Goal: Task Accomplishment & Management: Manage account settings

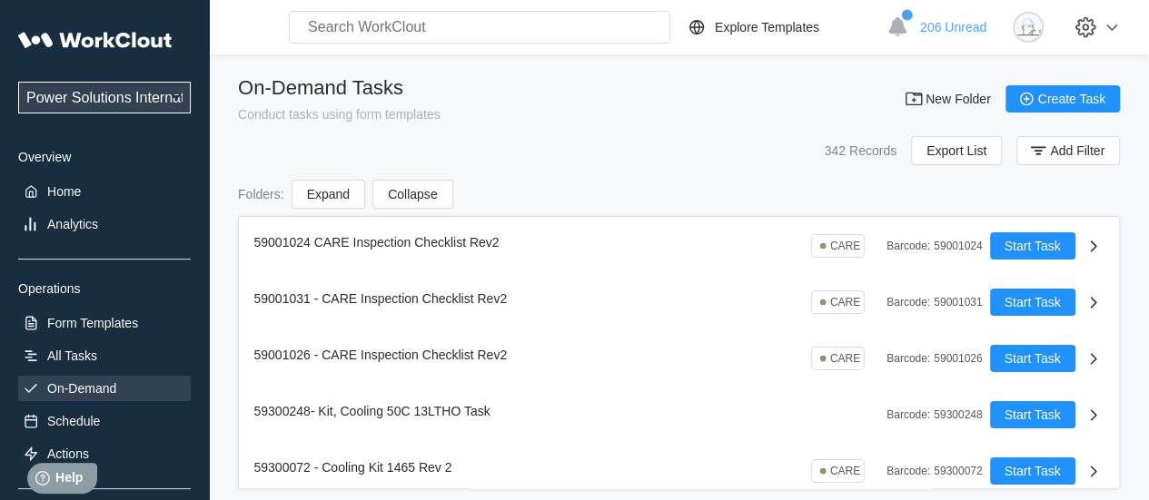
click at [160, 94] on select "Power Solutions International Power Solutions International 201" at bounding box center [104, 98] width 173 height 32
select select "3cbc4bb7-e42f-4028-935d-ed8337c68b35"
click at [18, 82] on select "Power Solutions International Power Solutions International 201" at bounding box center [104, 98] width 173 height 32
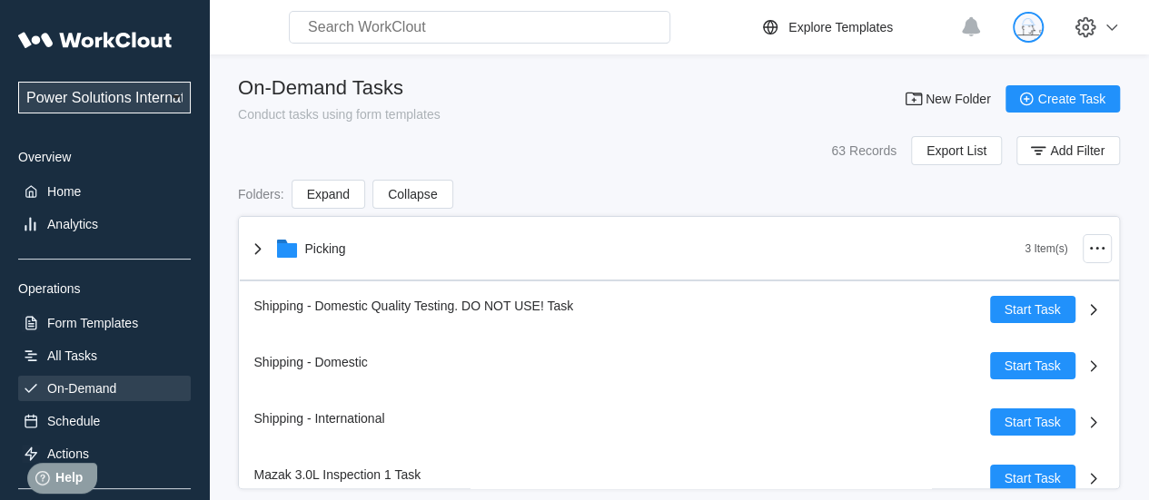
click at [1039, 25] on img at bounding box center [1027, 27] width 31 height 31
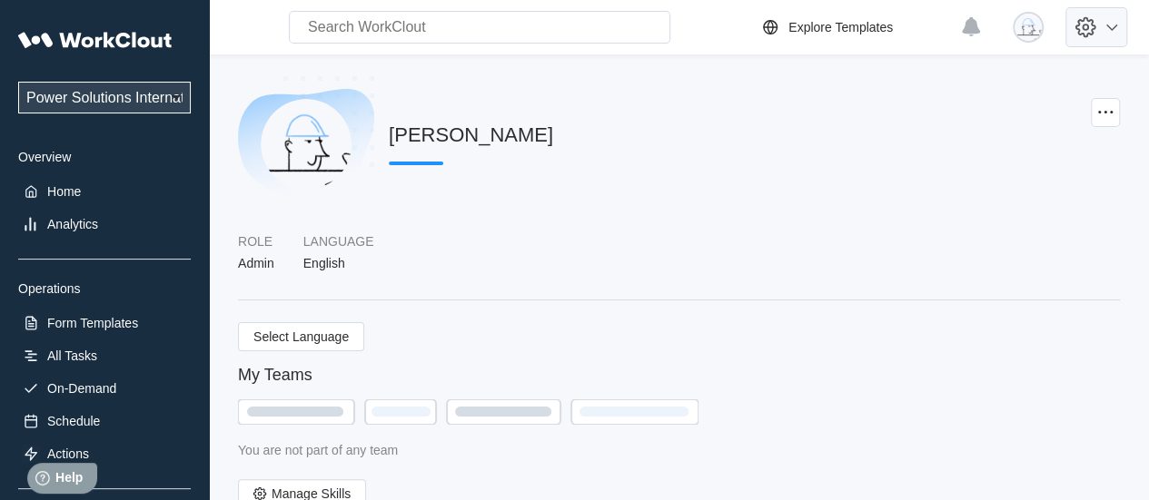
click at [1089, 28] on icon at bounding box center [1084, 27] width 7 height 7
click at [984, 79] on div "Employee Directory" at bounding box center [964, 84] width 111 height 15
select select "20"
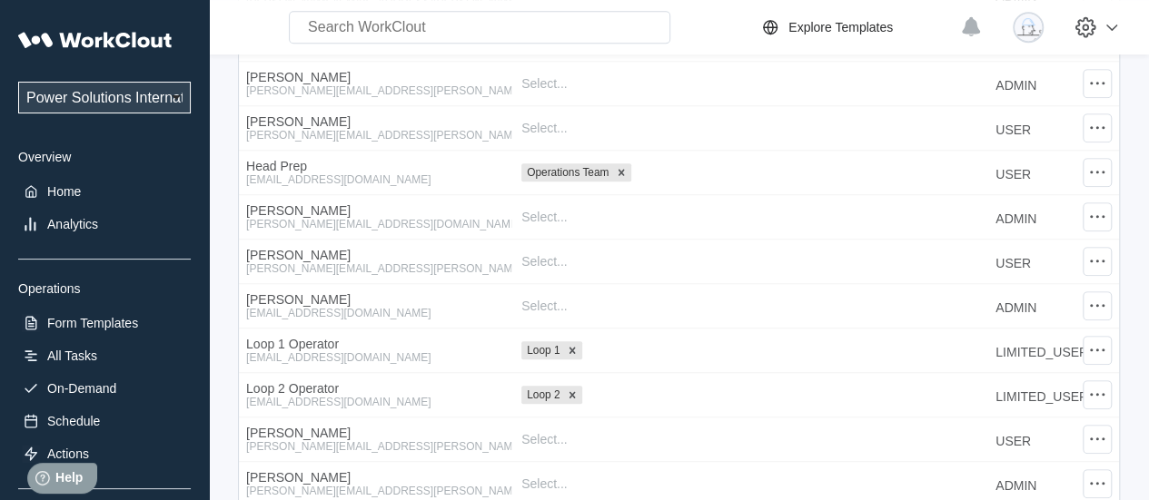
scroll to position [715, 0]
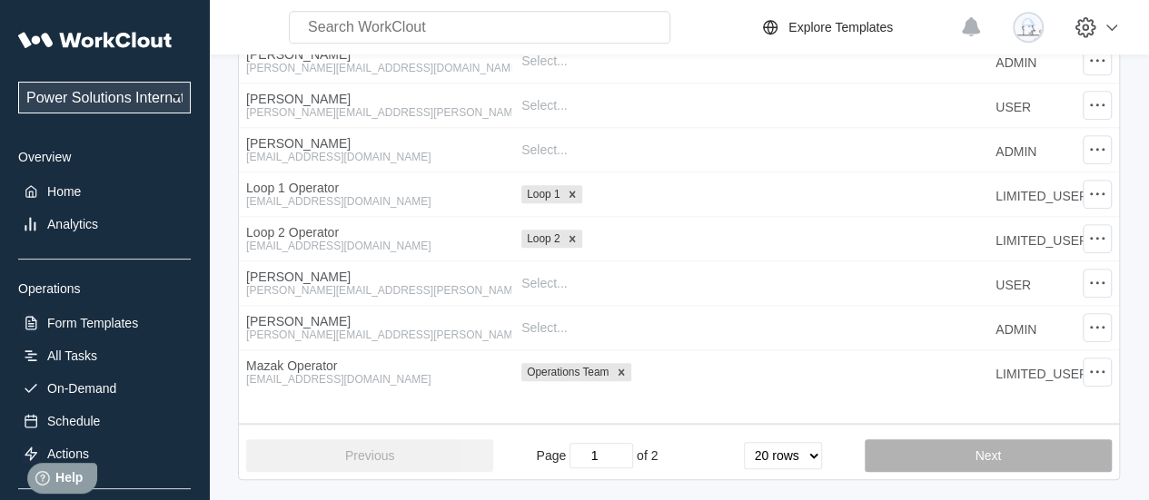
click at [957, 452] on button "Next" at bounding box center [987, 455] width 247 height 33
type input "2"
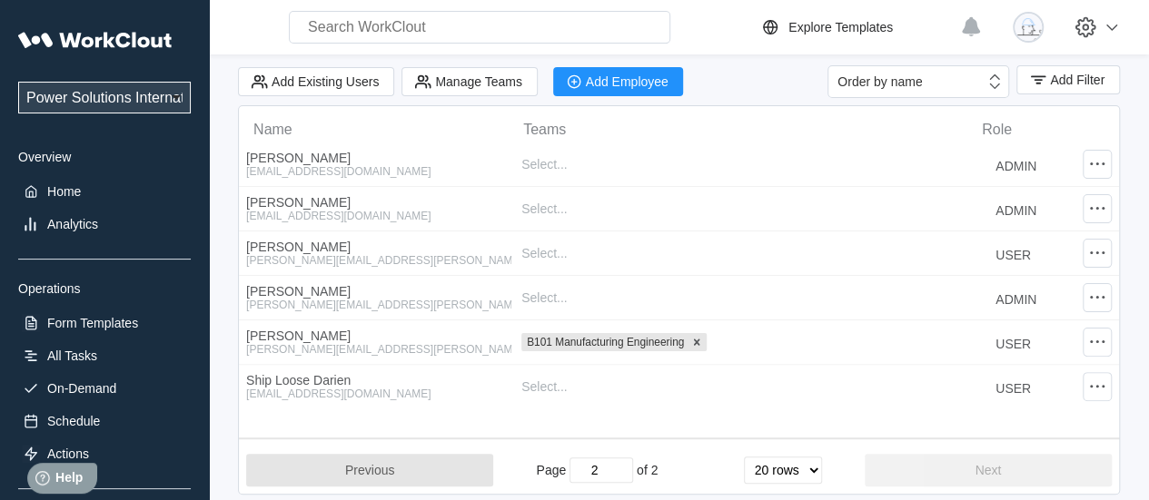
scroll to position [77, 0]
click at [106, 97] on select "Power Solutions International Power Solutions International 201" at bounding box center [104, 98] width 173 height 32
select select "07425dee-593a-484f-b88a-18953f7e7ad8"
click at [18, 82] on select "Power Solutions International Power Solutions International 201" at bounding box center [104, 98] width 173 height 32
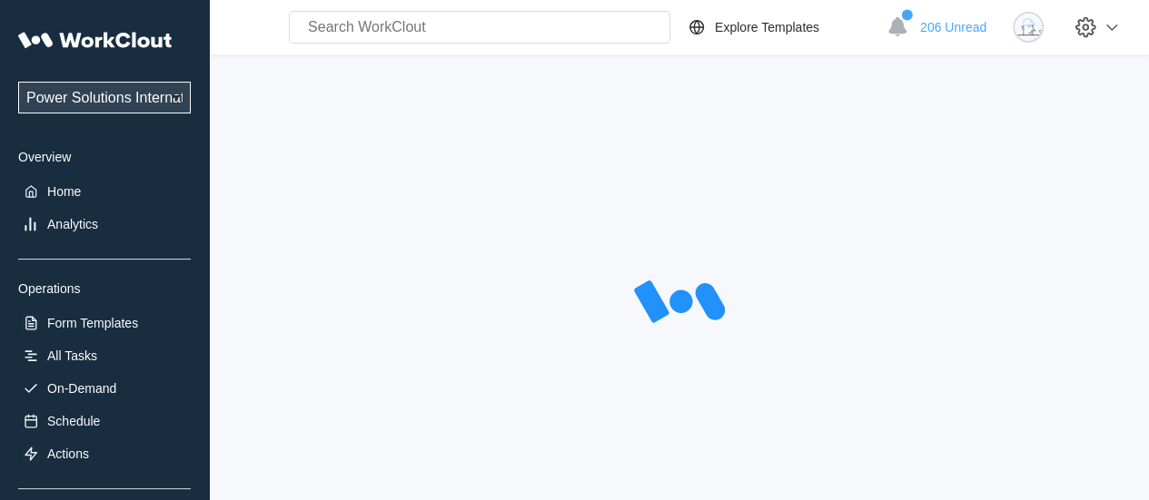
select select "20"
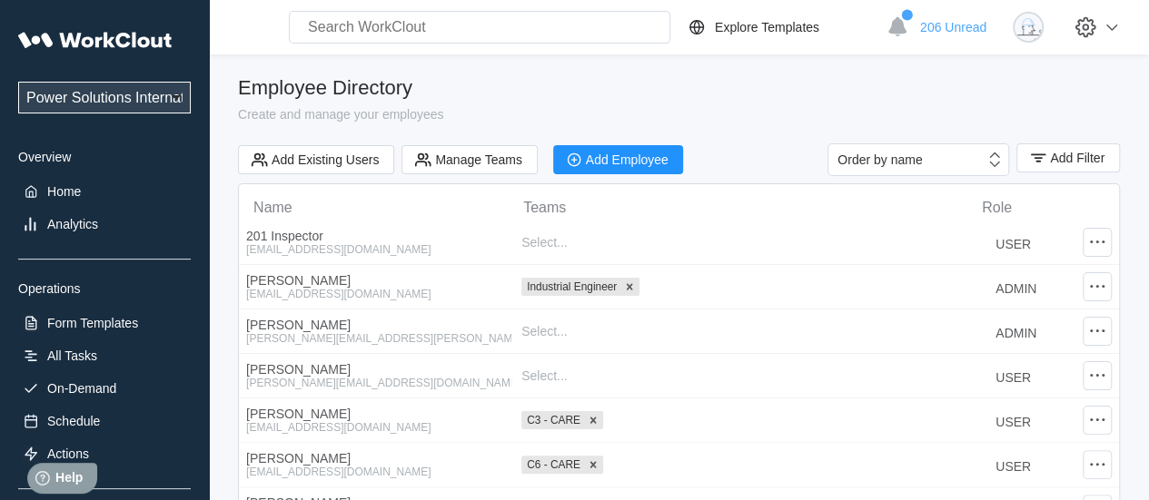
click at [147, 96] on select "Power Solutions International Power Solutions International 201" at bounding box center [104, 98] width 173 height 32
select select "3cbc4bb7-e42f-4028-935d-ed8337c68b35"
click at [18, 82] on select "Power Solutions International Power Solutions International 201" at bounding box center [104, 98] width 173 height 32
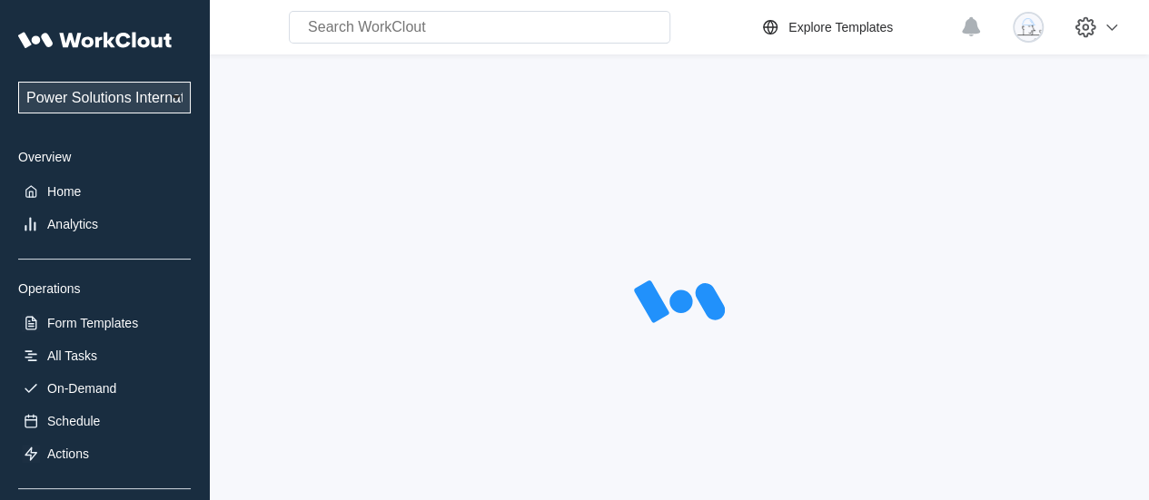
select select "20"
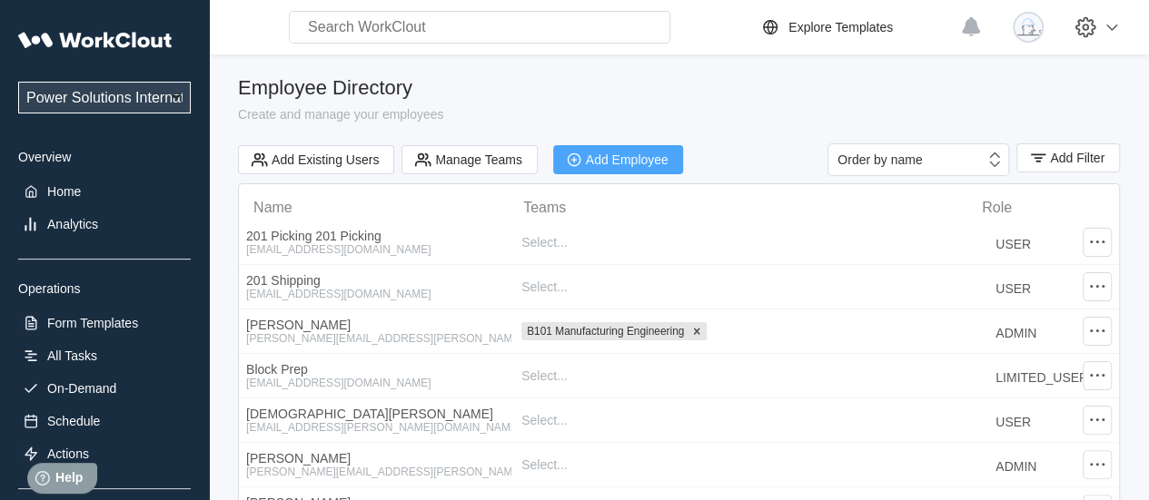
click at [625, 156] on div "Add Employee" at bounding box center [627, 159] width 83 height 13
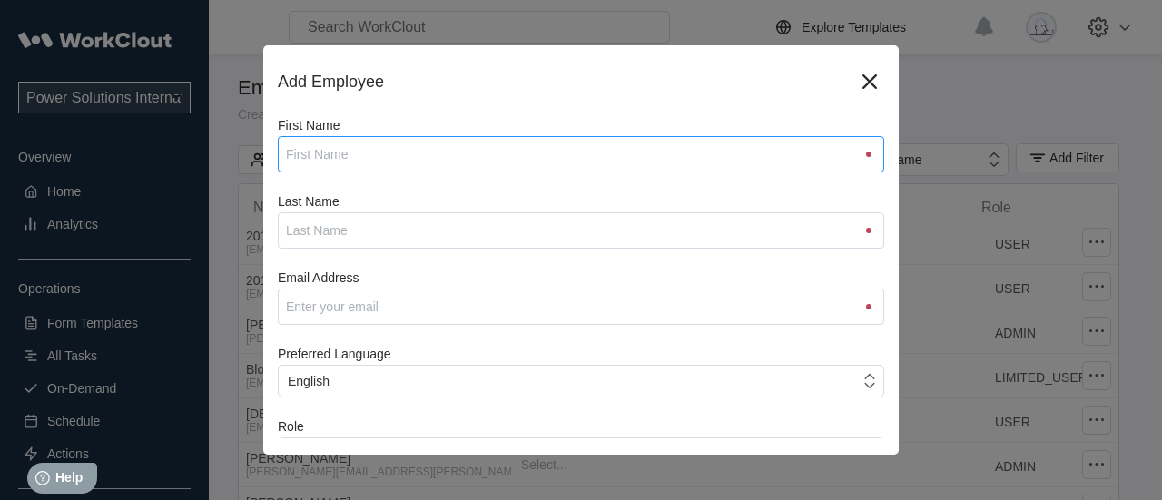
click at [577, 148] on input "First Name" at bounding box center [581, 154] width 606 height 36
type input "Alejandra"
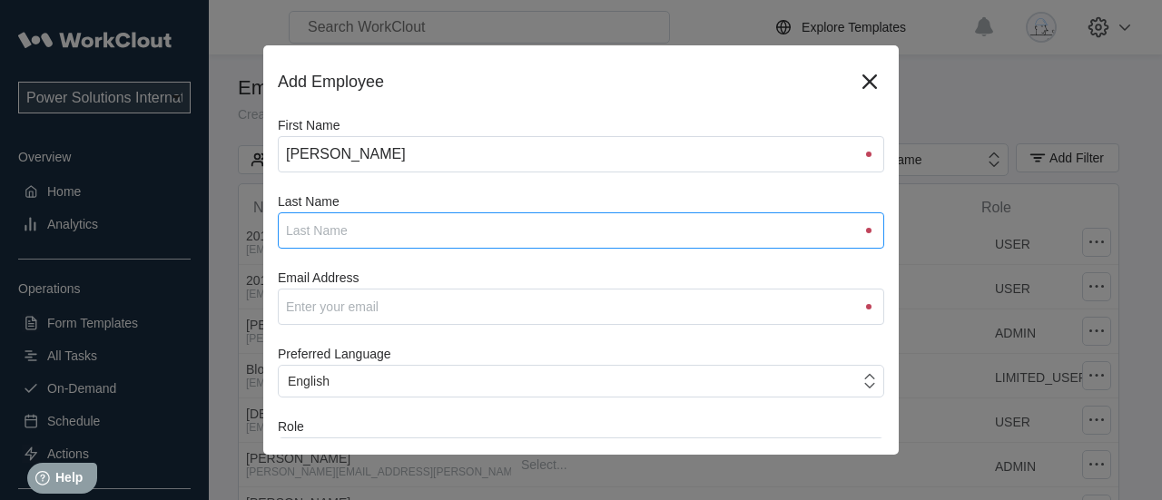
click at [494, 233] on input "Last Name" at bounding box center [581, 230] width 606 height 36
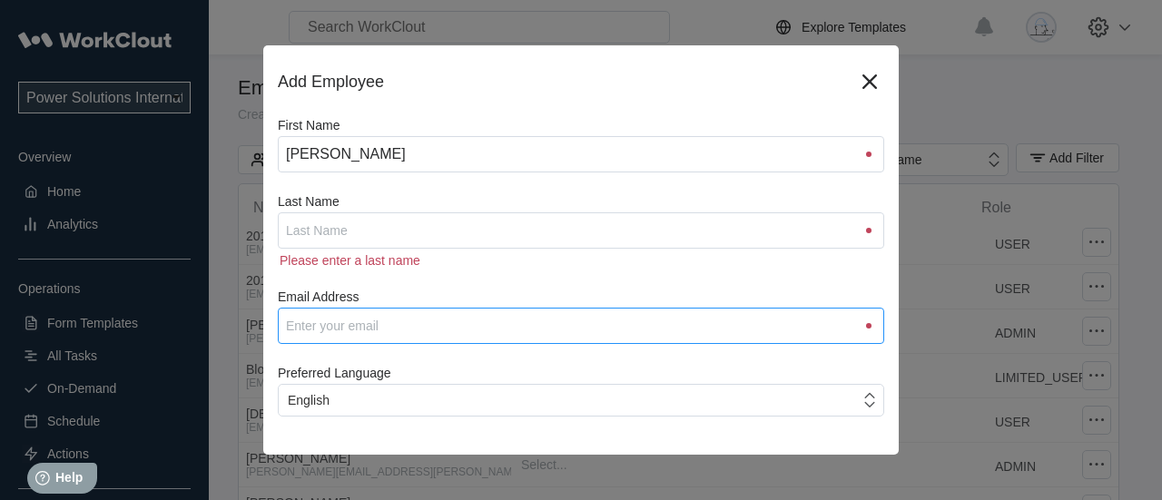
click at [333, 303] on div "Email Address" at bounding box center [581, 317] width 606 height 54
type input "avel"
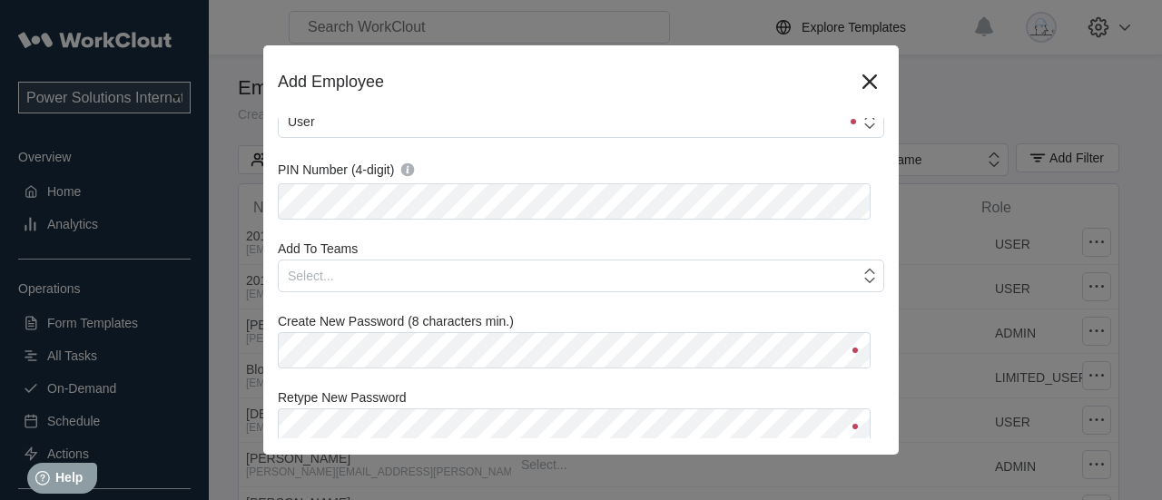
scroll to position [381, 0]
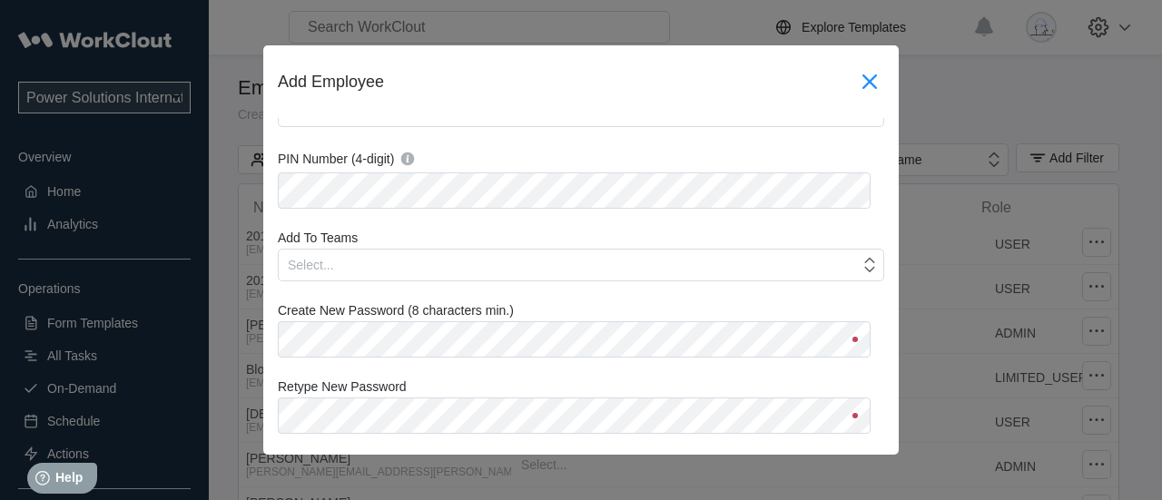
click at [860, 89] on icon at bounding box center [869, 81] width 29 height 29
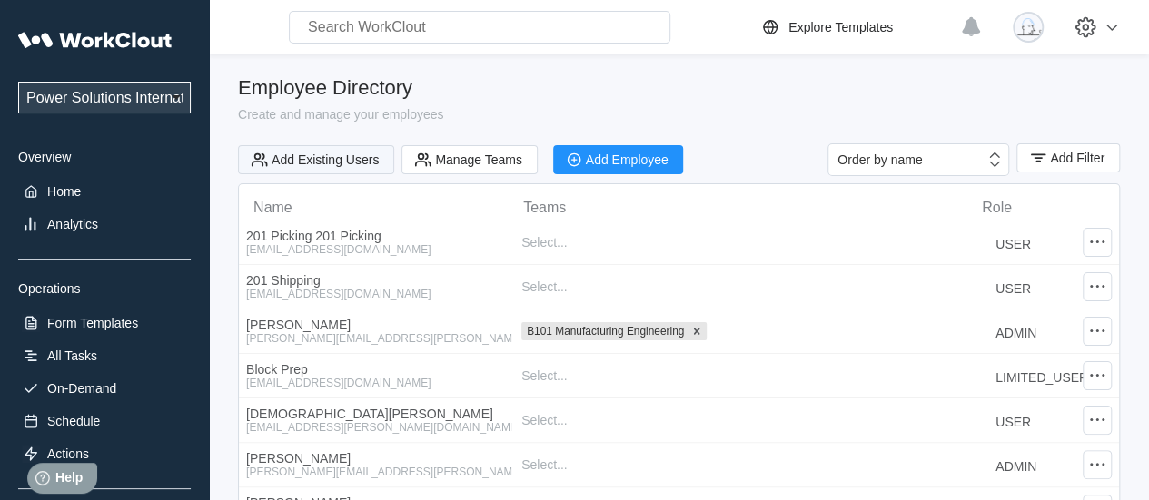
click at [350, 167] on button "Add Existing Users" at bounding box center [316, 159] width 156 height 29
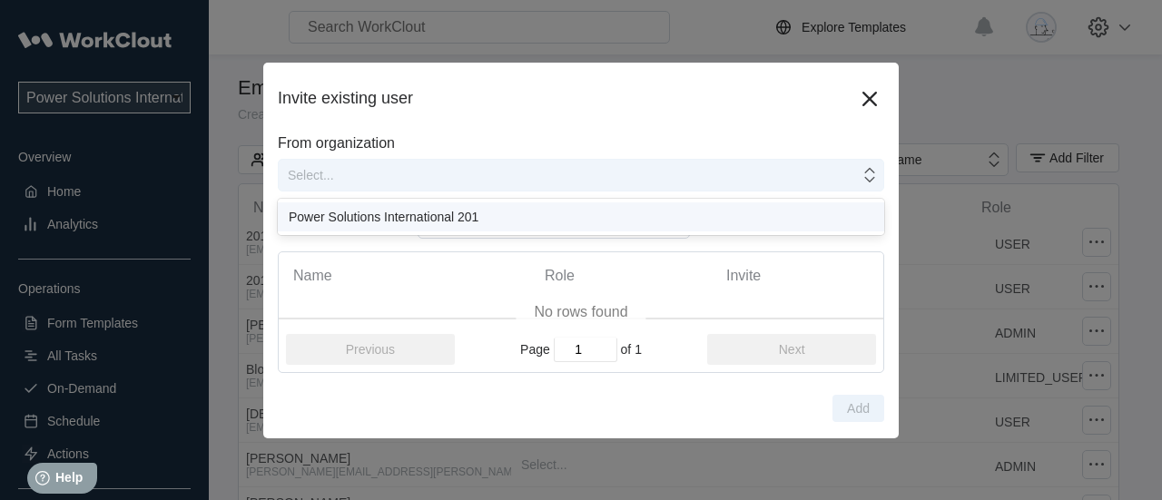
click at [396, 181] on div "Select..." at bounding box center [569, 175] width 581 height 25
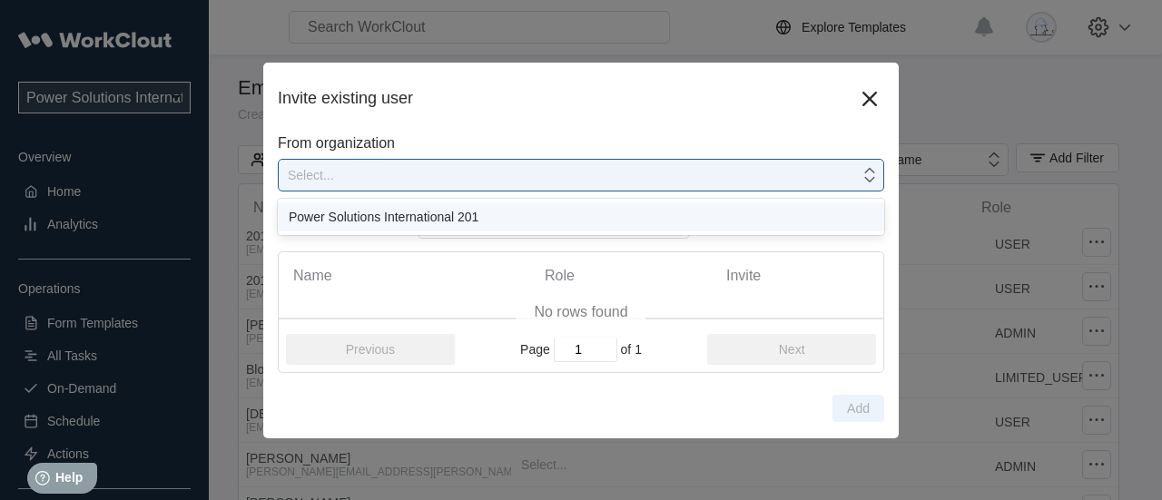
click at [422, 219] on div "Power Solutions International 201" at bounding box center [581, 217] width 585 height 15
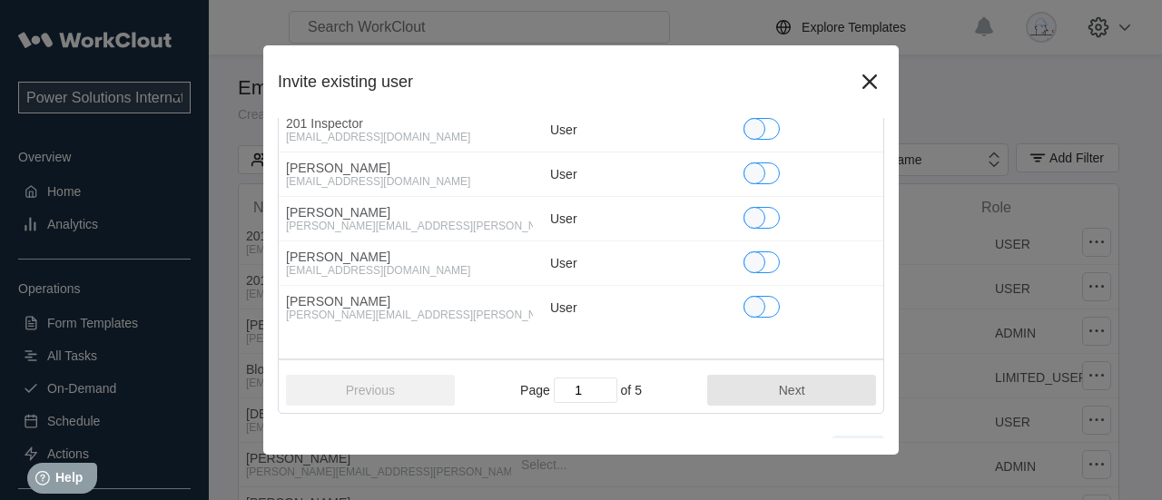
scroll to position [180, 0]
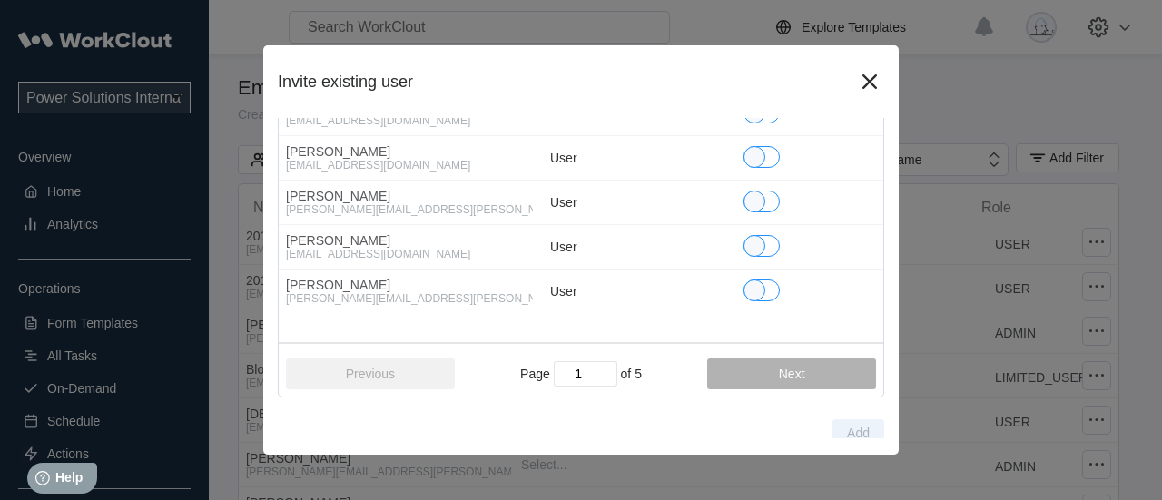
click at [753, 371] on button "Next" at bounding box center [791, 374] width 169 height 31
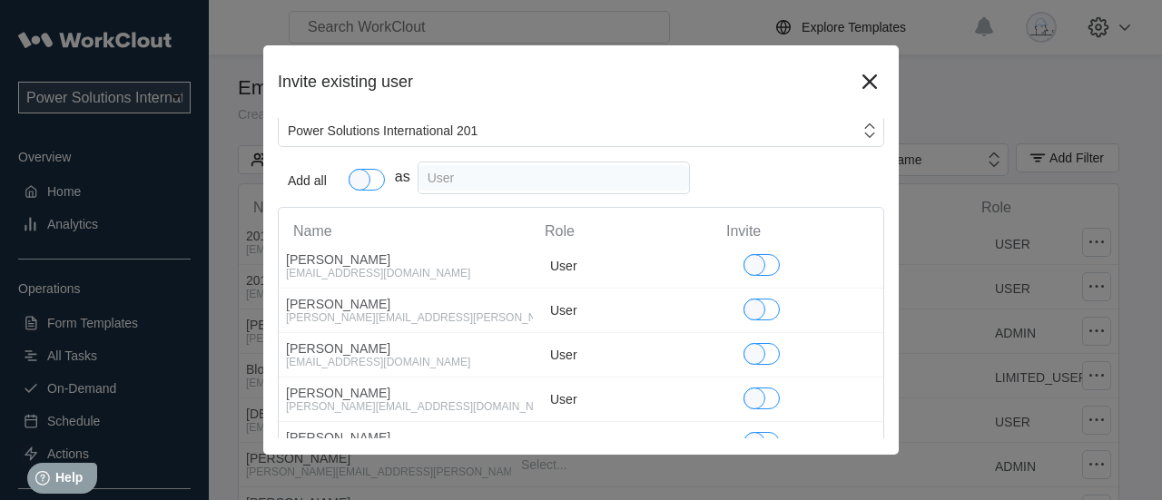
scroll to position [29, 0]
click at [537, 182] on div "User" at bounding box center [554, 176] width 272 height 33
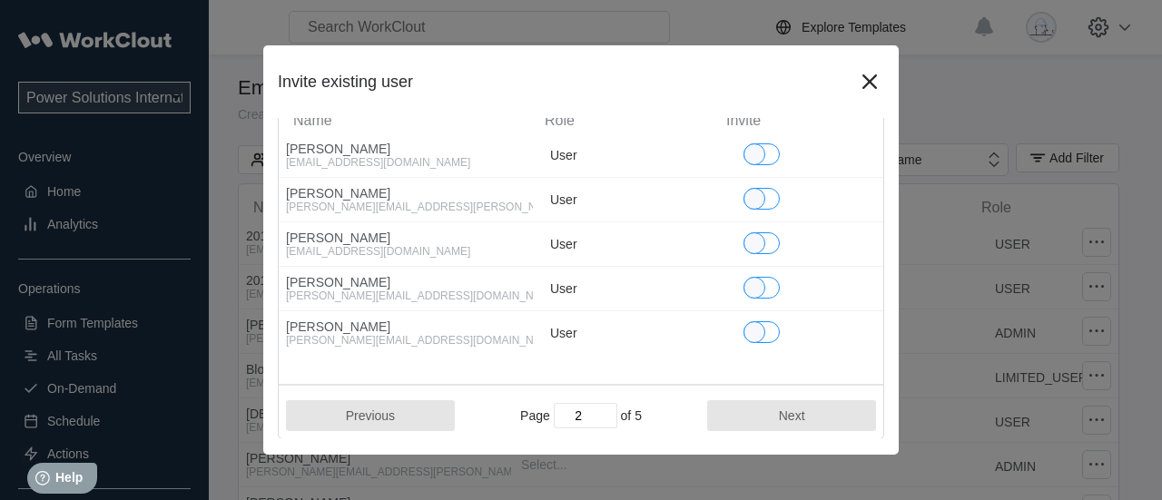
scroll to position [139, 0]
click at [814, 420] on button "Next" at bounding box center [791, 414] width 169 height 31
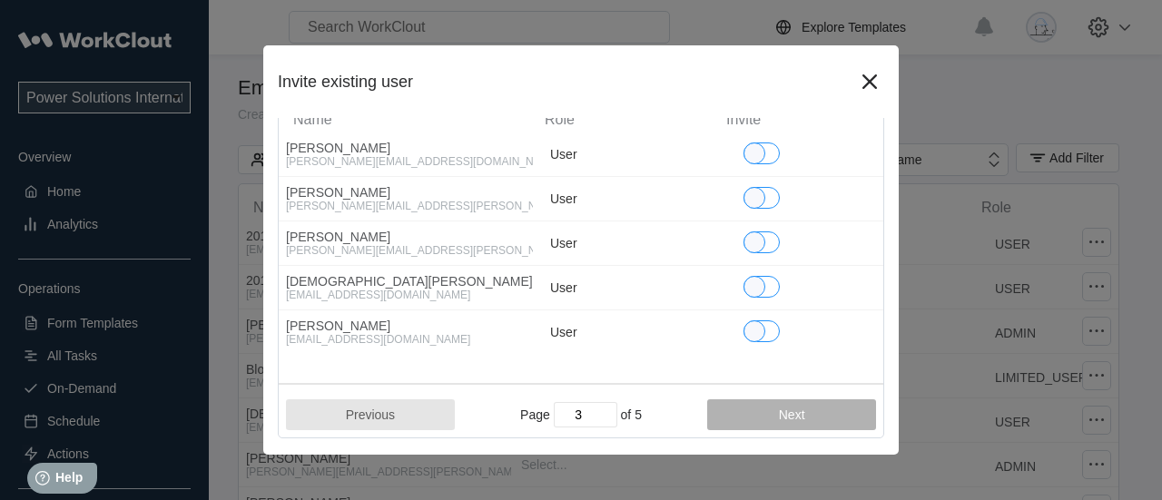
click at [814, 420] on button "Next" at bounding box center [791, 414] width 169 height 31
type input "5"
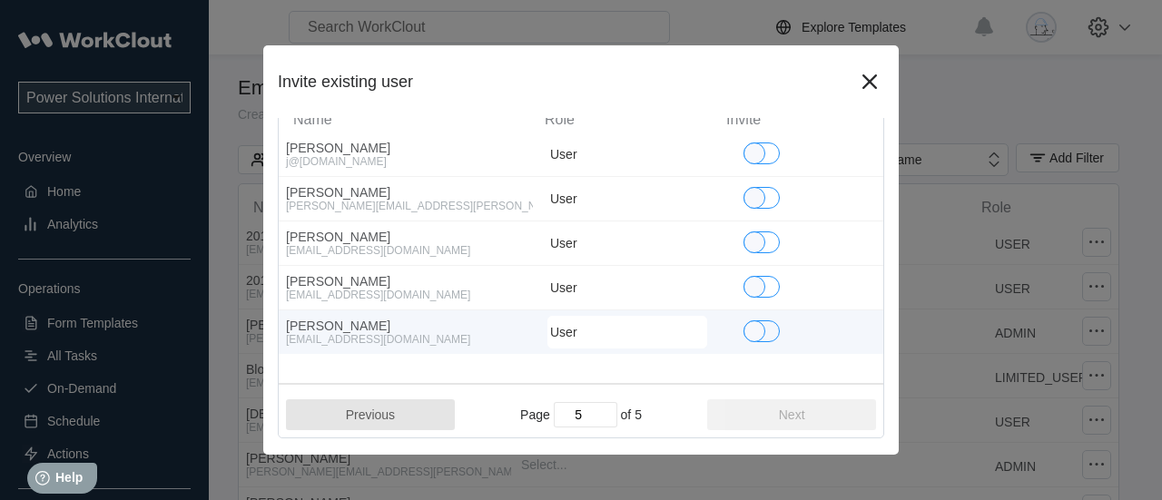
click at [376, 331] on div "Alejandra Velasquez" at bounding box center [406, 326] width 240 height 15
click at [755, 330] on div "button" at bounding box center [755, 331] width 22 height 22
click at [358, 330] on div "Alejandra Velasquez" at bounding box center [406, 326] width 240 height 15
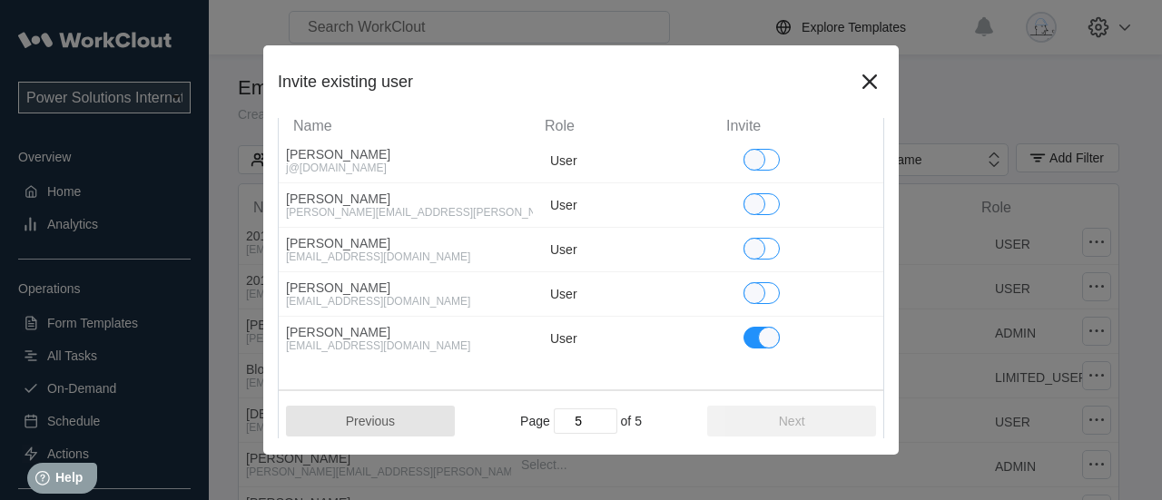
scroll to position [133, 0]
click at [868, 94] on icon at bounding box center [869, 81] width 29 height 29
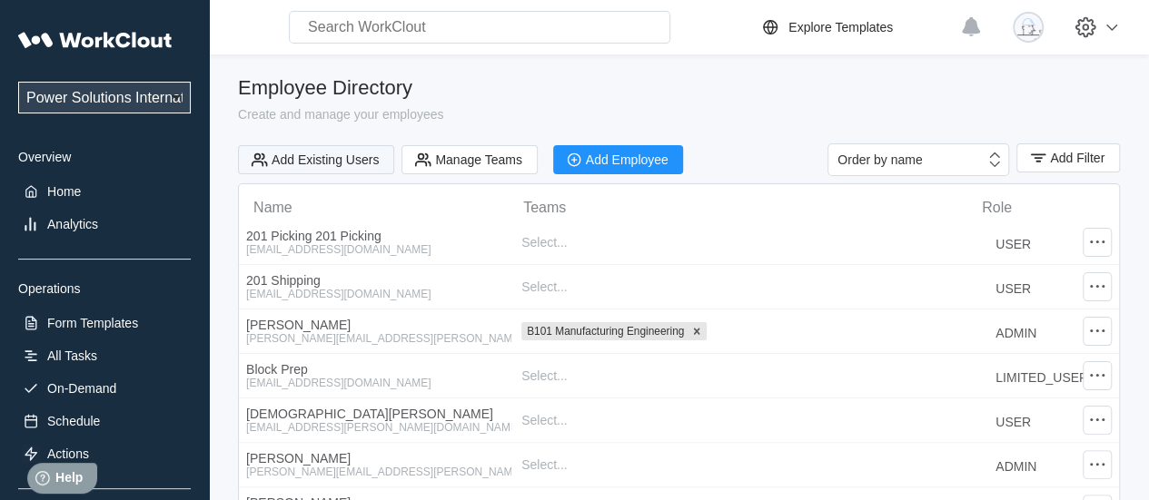
click at [347, 160] on div "Add Existing Users" at bounding box center [324, 159] width 107 height 13
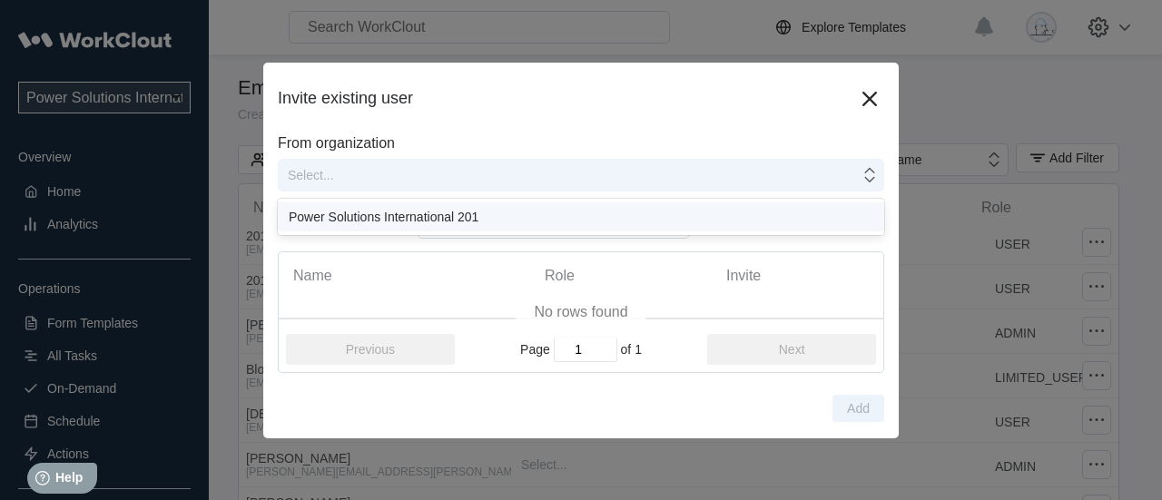
click at [420, 167] on div "Select..." at bounding box center [569, 175] width 581 height 25
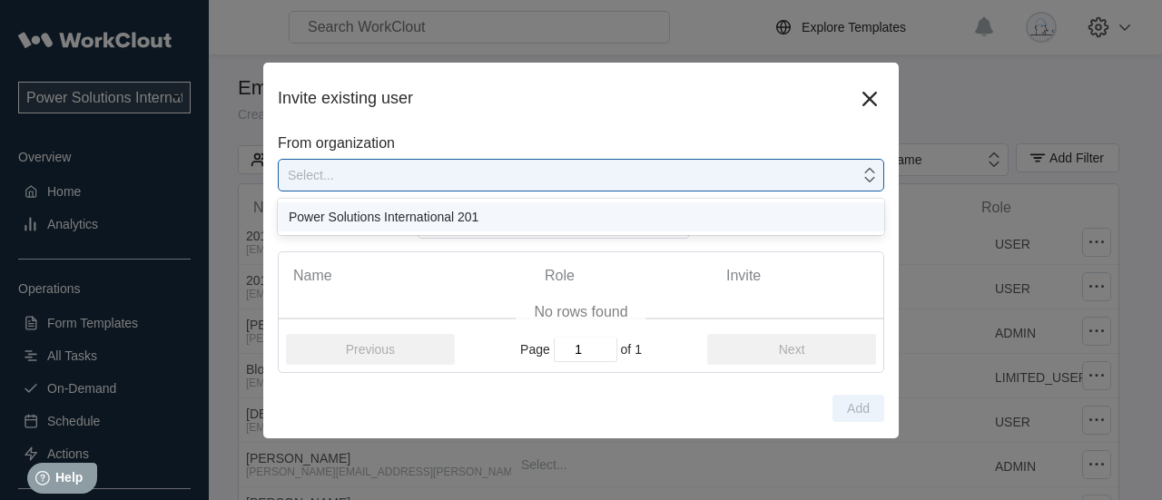
click at [463, 212] on div "Power Solutions International 201" at bounding box center [581, 217] width 585 height 15
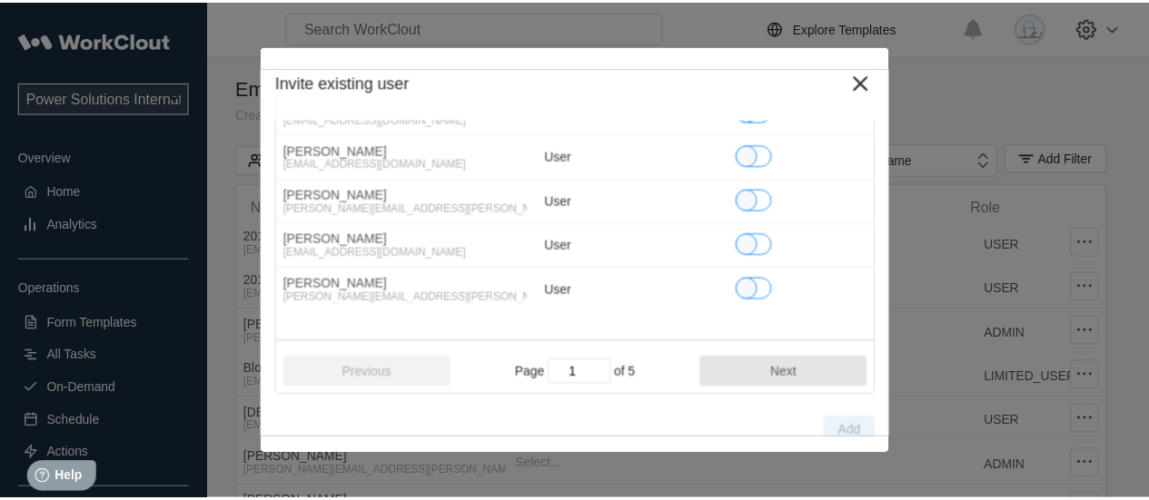
scroll to position [187, 0]
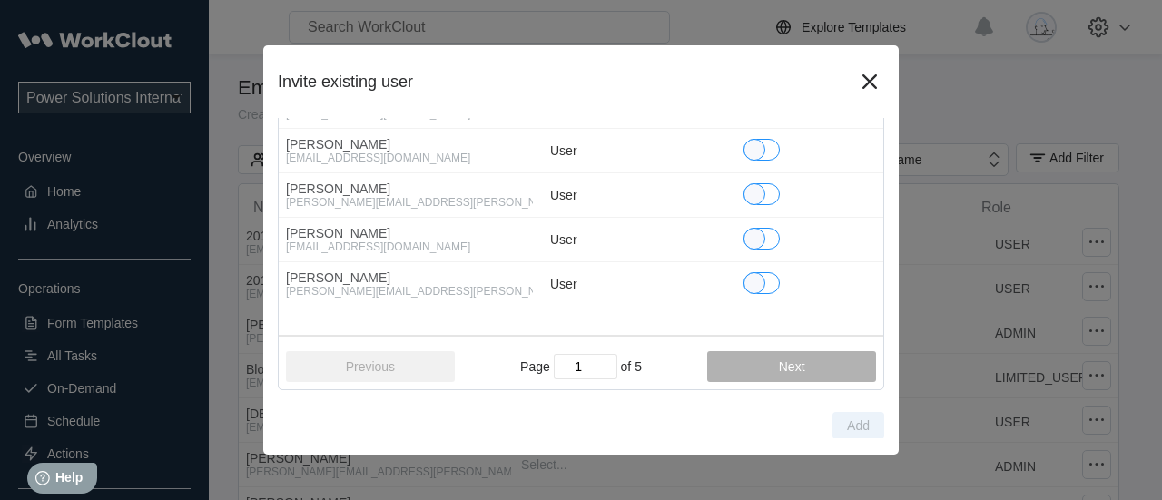
click at [812, 365] on button "Next" at bounding box center [791, 366] width 169 height 31
type input "5"
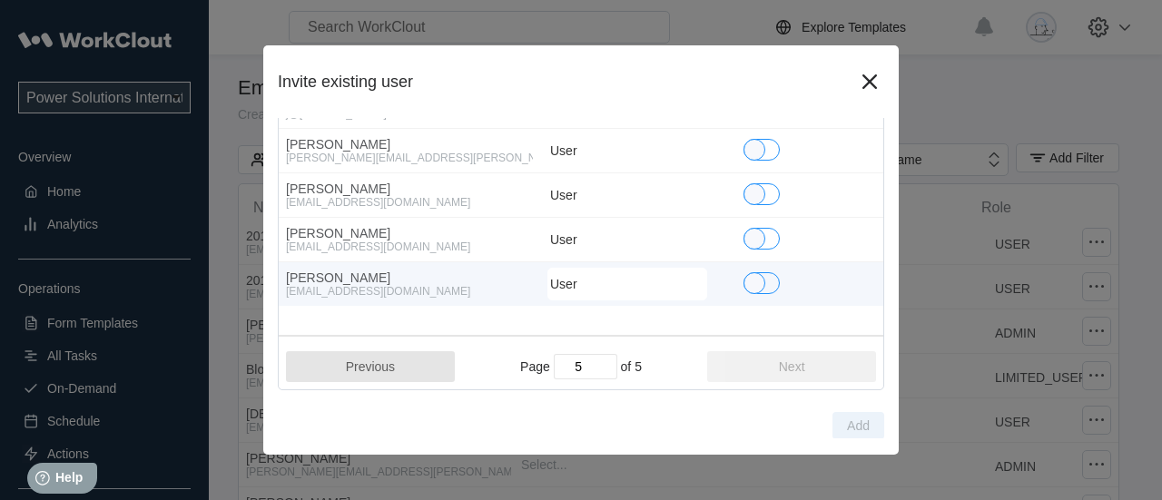
click at [383, 294] on div "avelasquez@psiengines.com" at bounding box center [406, 291] width 240 height 13
click at [763, 281] on div "button" at bounding box center [755, 283] width 22 height 22
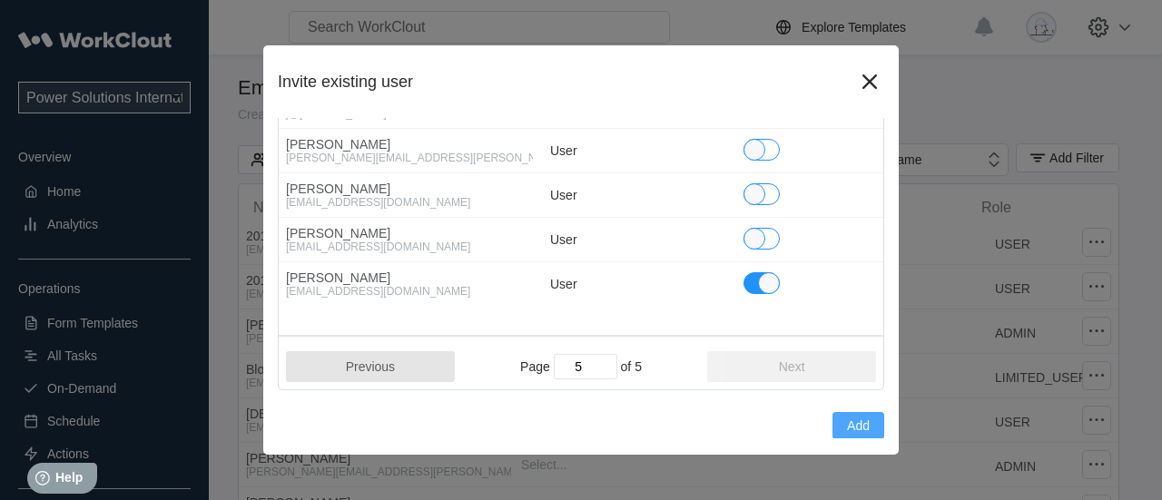
click at [847, 421] on span "Add" at bounding box center [858, 425] width 23 height 13
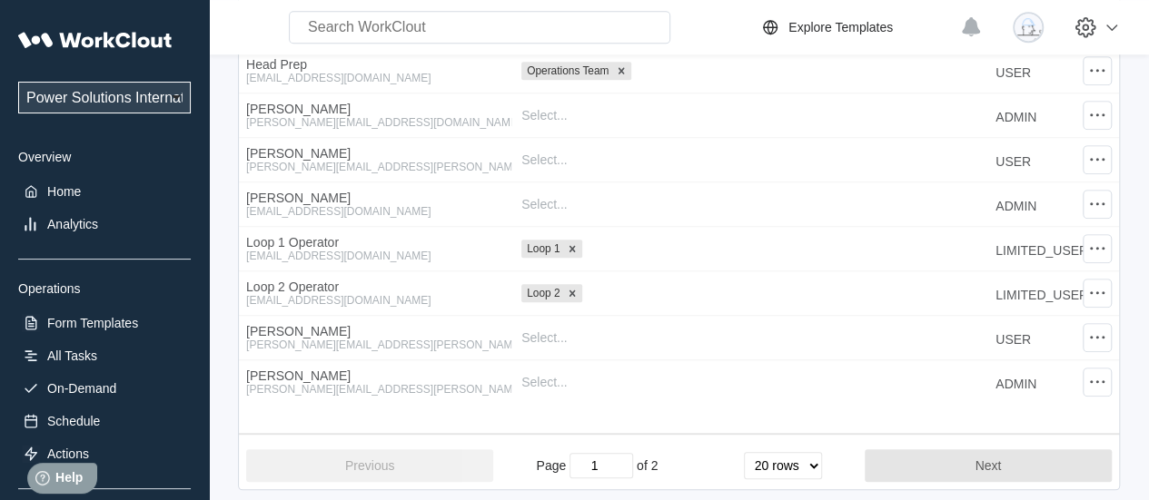
scroll to position [704, 0]
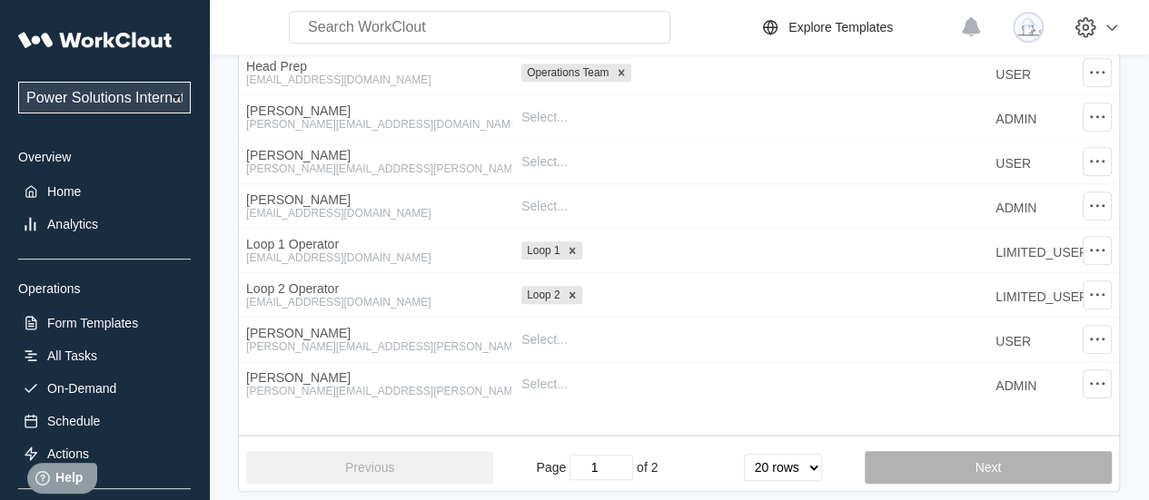
click at [1041, 468] on button "Next" at bounding box center [987, 467] width 247 height 33
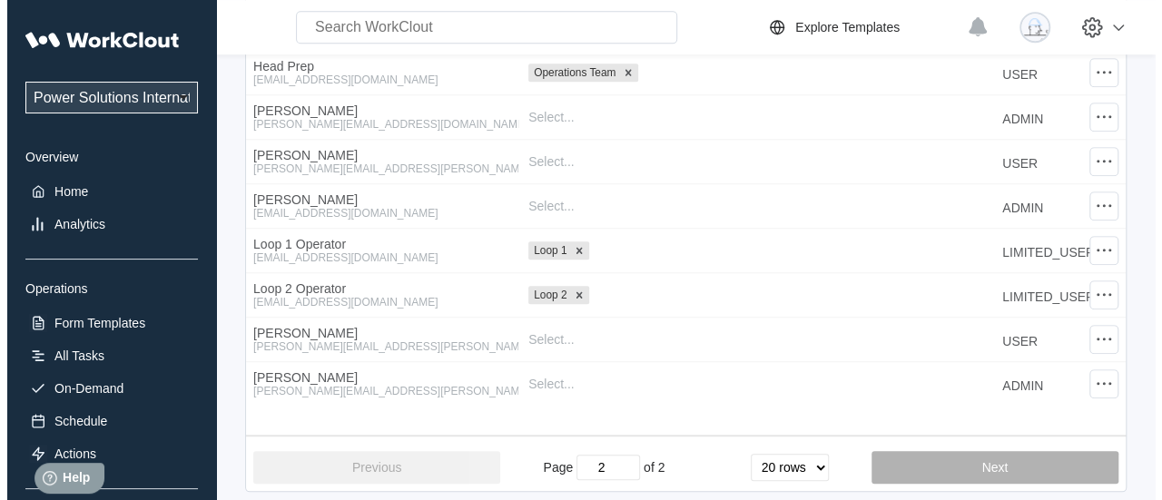
scroll to position [142, 0]
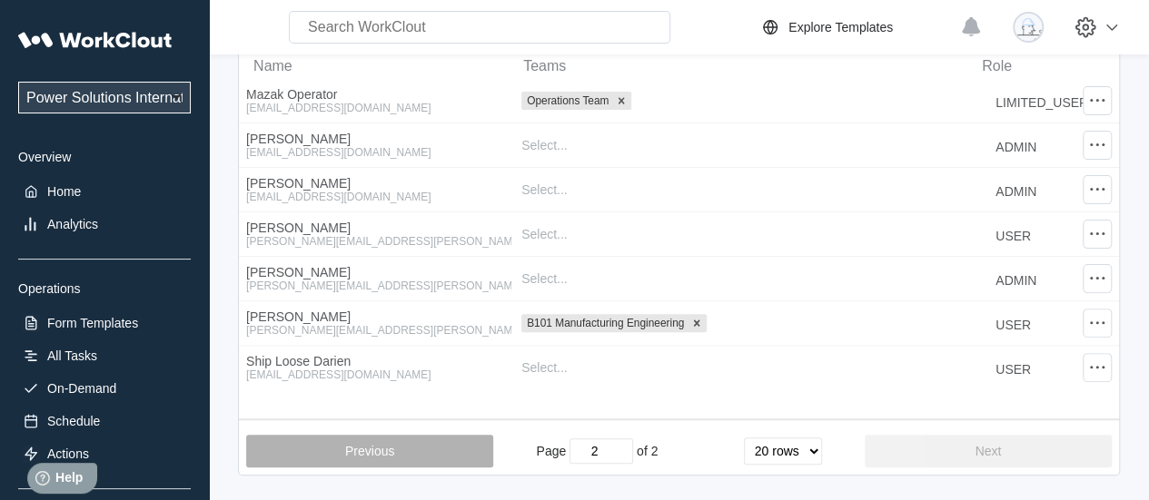
click at [452, 457] on button "Previous" at bounding box center [369, 451] width 247 height 33
type input "1"
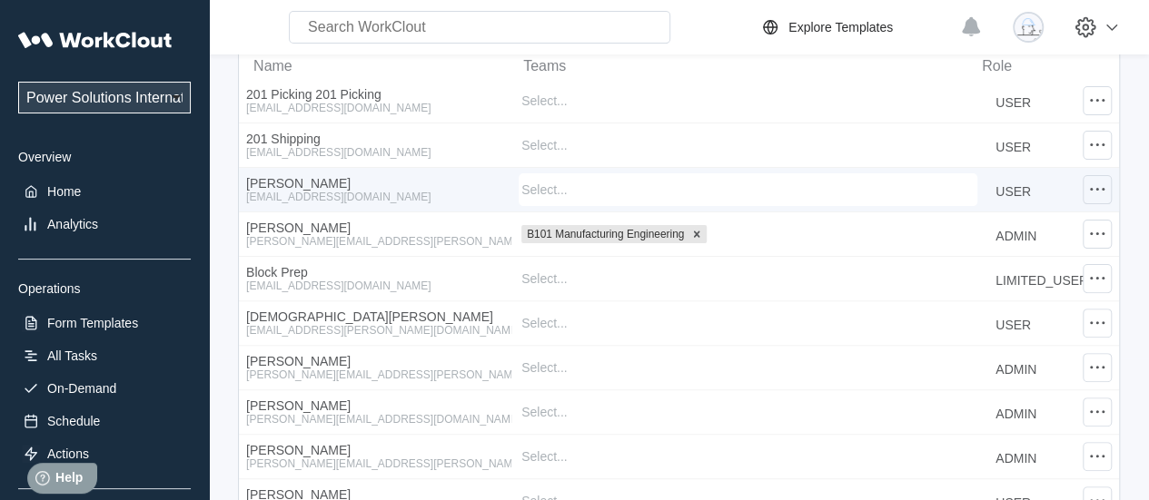
click at [1106, 193] on icon at bounding box center [1097, 190] width 22 height 22
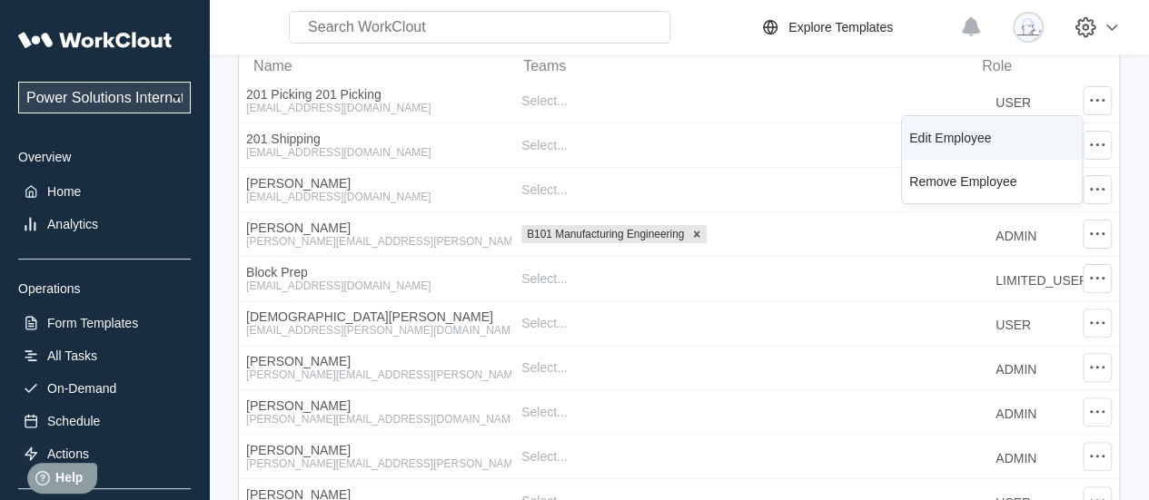
click at [993, 128] on div "Edit Employee" at bounding box center [991, 137] width 165 height 29
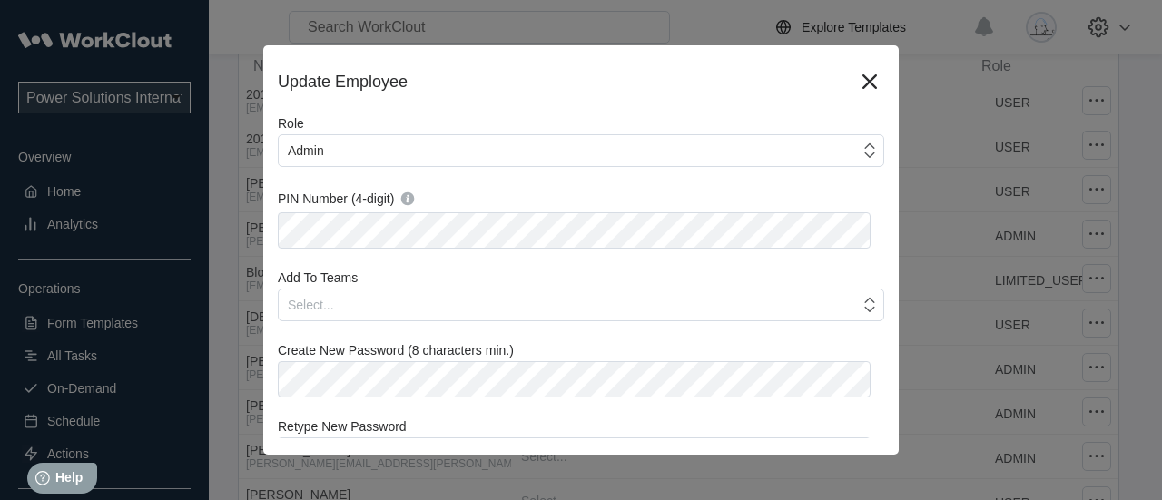
scroll to position [299, 0]
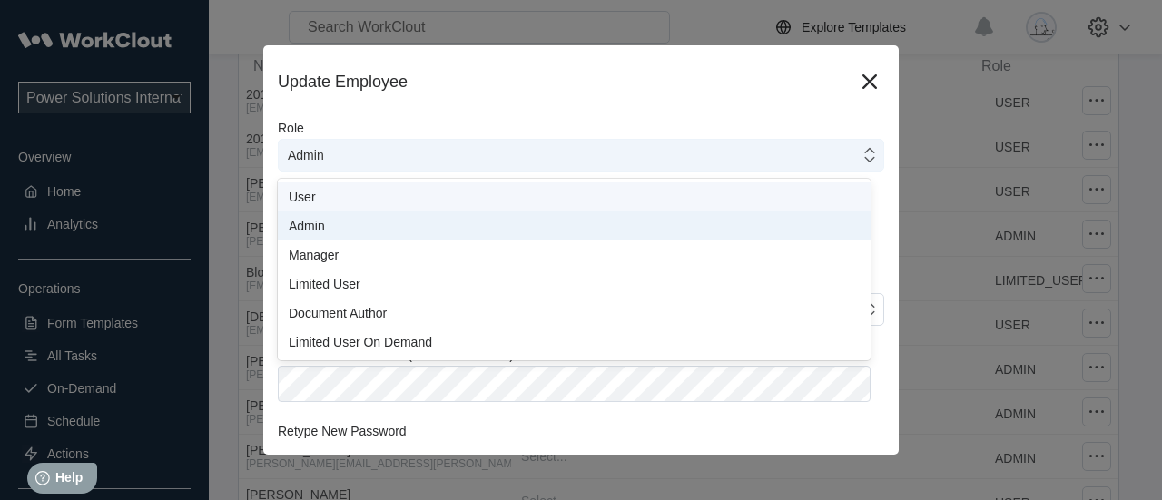
click at [769, 153] on div "Admin" at bounding box center [569, 155] width 581 height 25
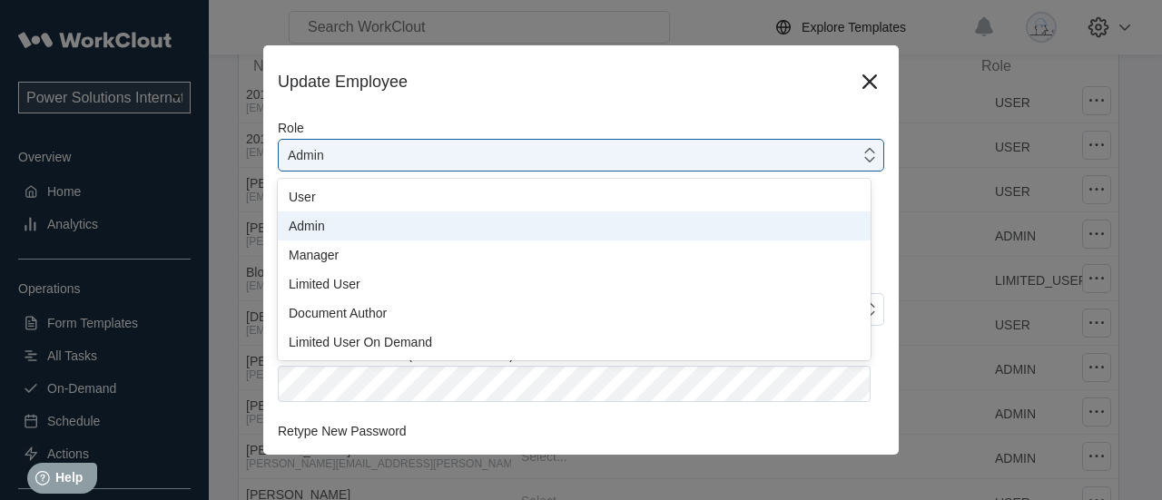
click at [359, 228] on div "Admin" at bounding box center [574, 226] width 571 height 15
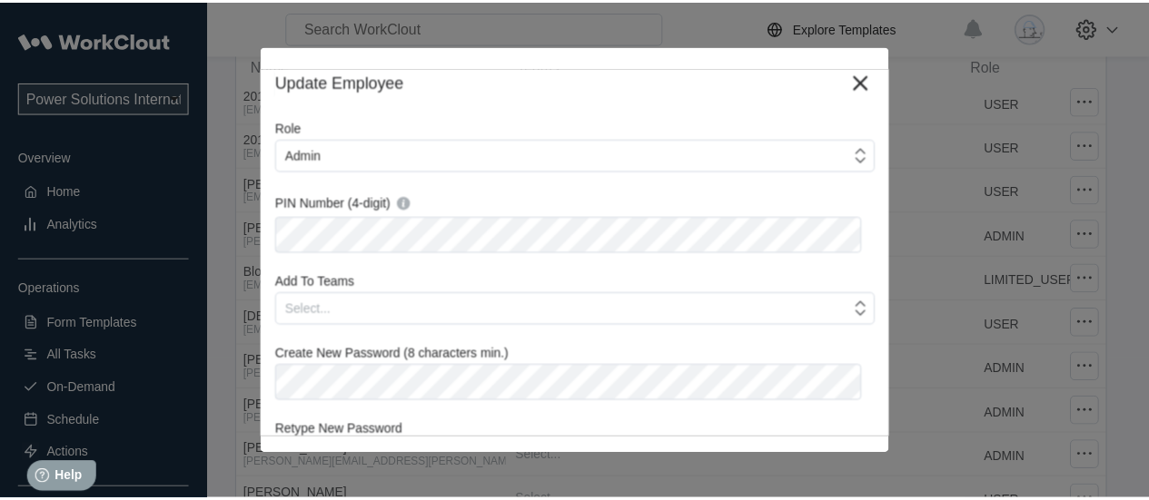
scroll to position [387, 0]
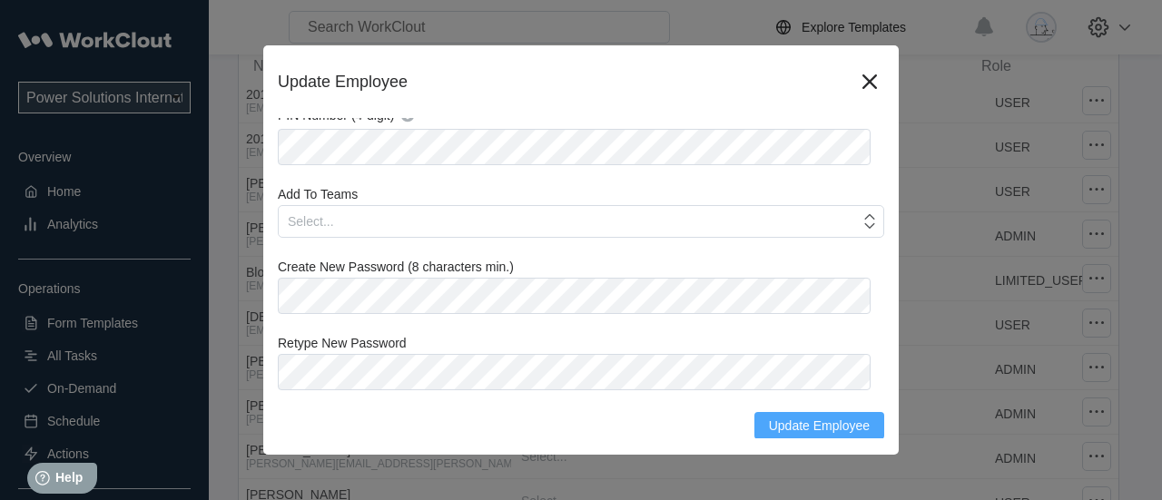
click at [842, 426] on span "Update Employee" at bounding box center [819, 425] width 101 height 13
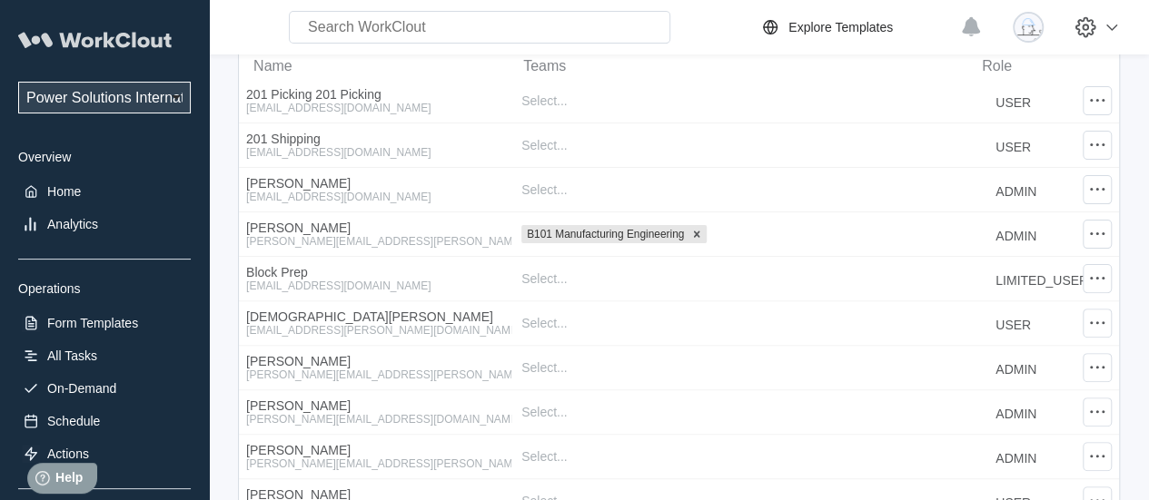
click at [69, 37] on icon at bounding box center [115, 39] width 112 height 15
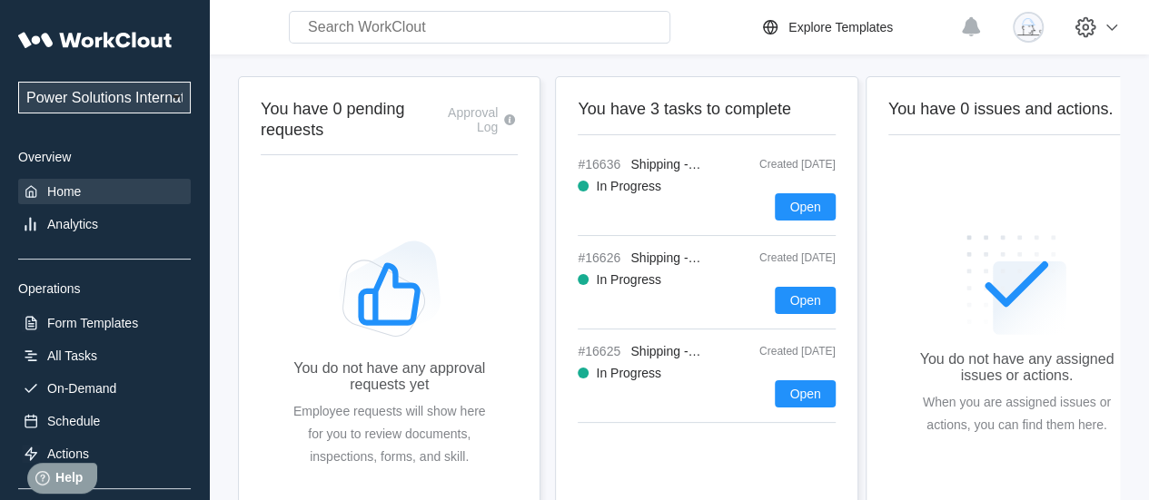
click at [73, 186] on div "Home" at bounding box center [64, 191] width 34 height 15
click at [71, 366] on div "All Tasks" at bounding box center [104, 355] width 173 height 25
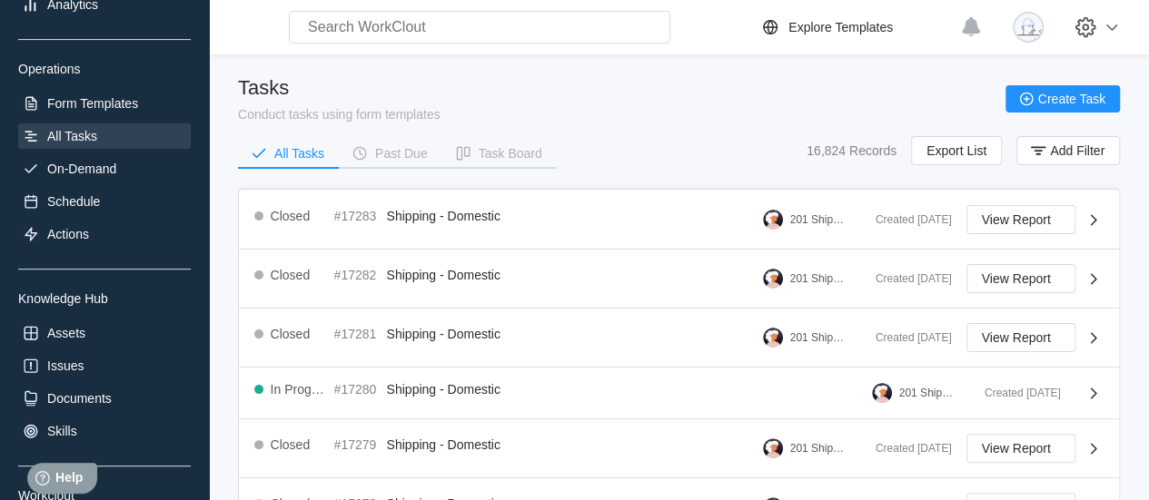
scroll to position [221, 0]
click at [113, 105] on div "Form Templates" at bounding box center [92, 102] width 91 height 15
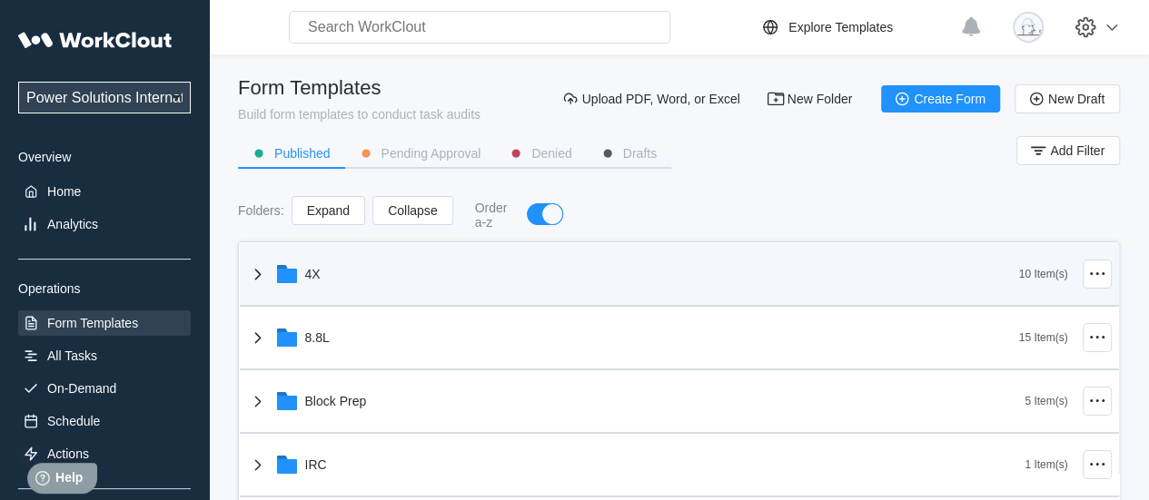
click at [263, 283] on icon at bounding box center [258, 274] width 22 height 22
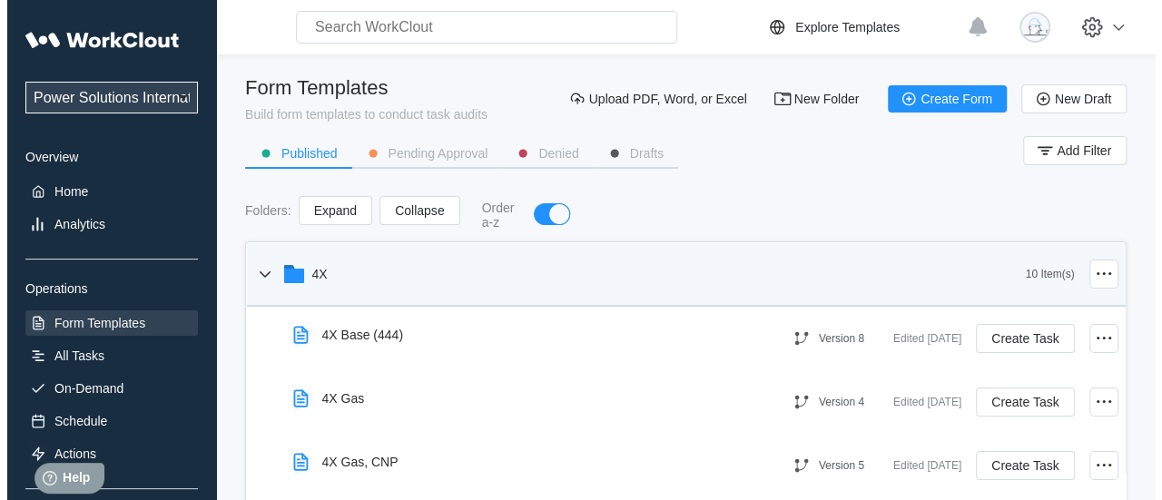
scroll to position [51, 0]
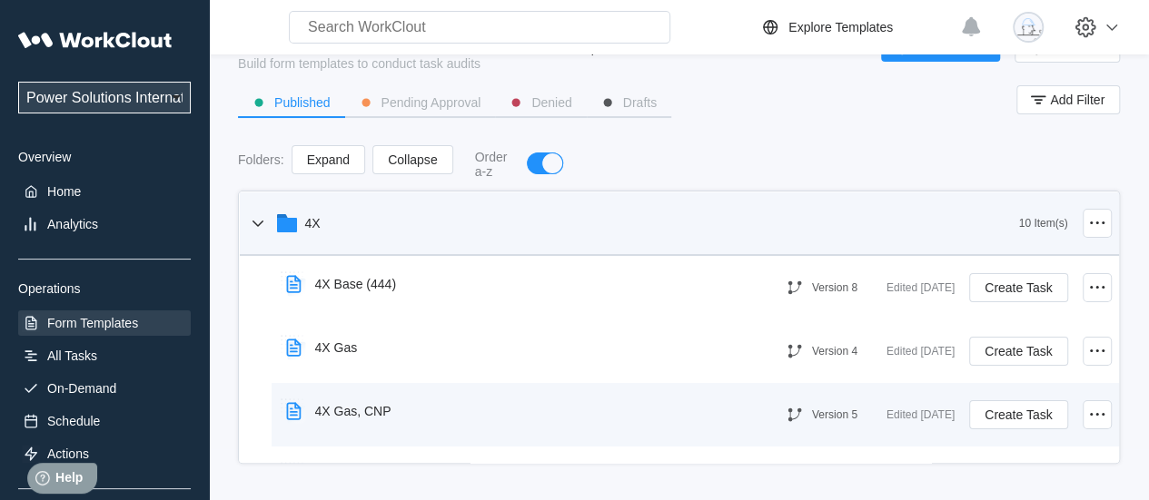
click at [375, 417] on div "4X Gas, CNP" at bounding box center [353, 411] width 76 height 15
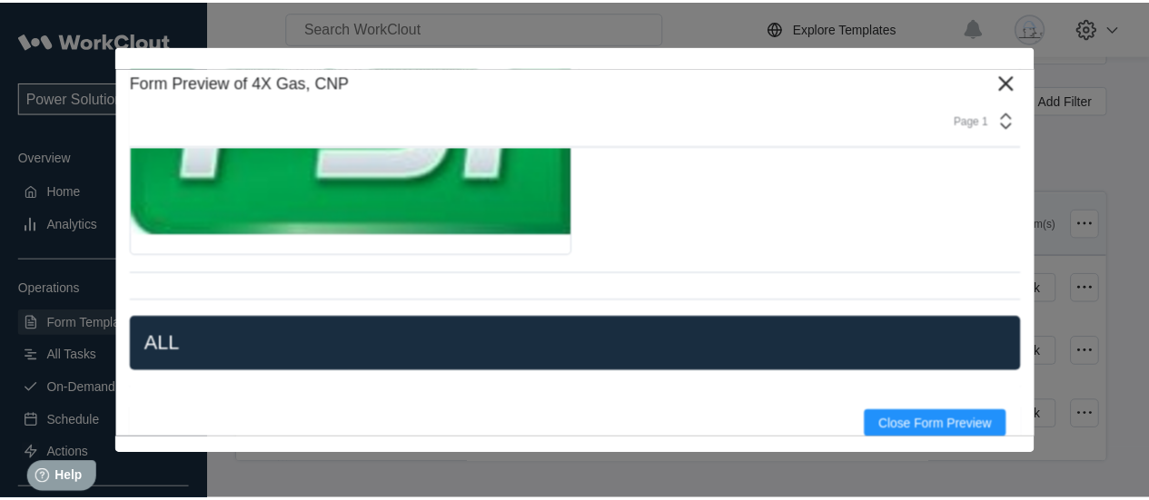
scroll to position [8576, 0]
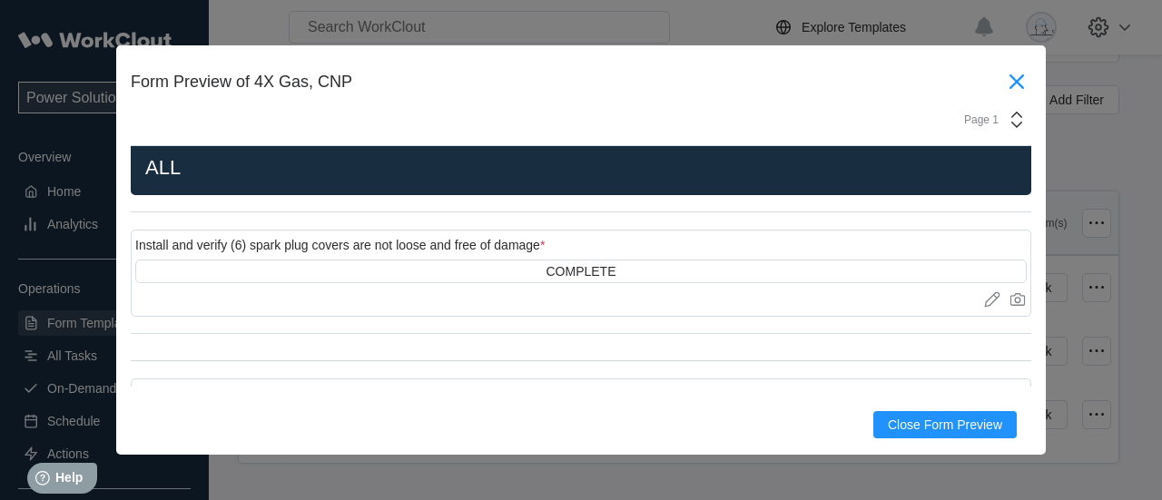
click at [1010, 78] on icon at bounding box center [1017, 81] width 15 height 15
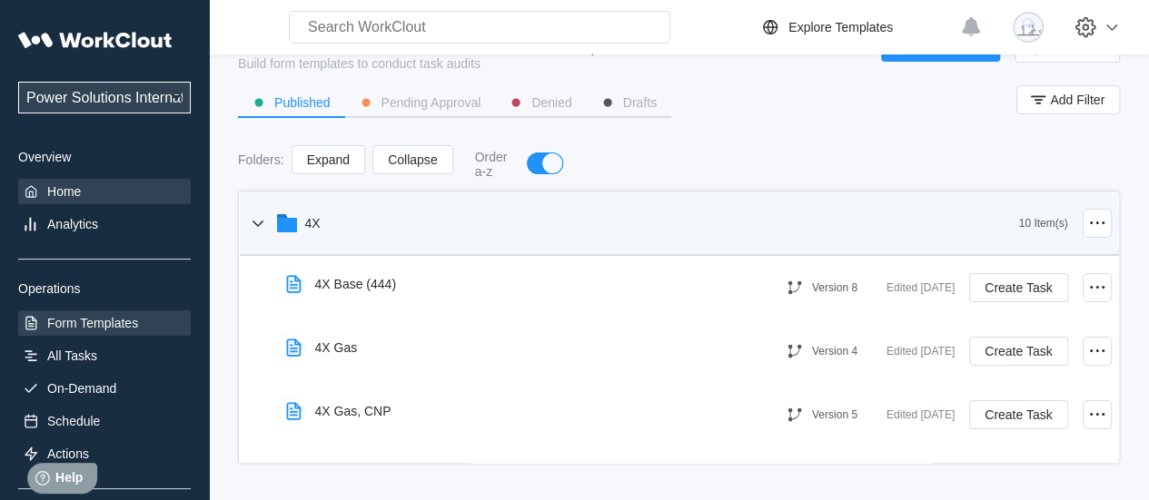
click at [50, 182] on div "Home" at bounding box center [104, 191] width 173 height 25
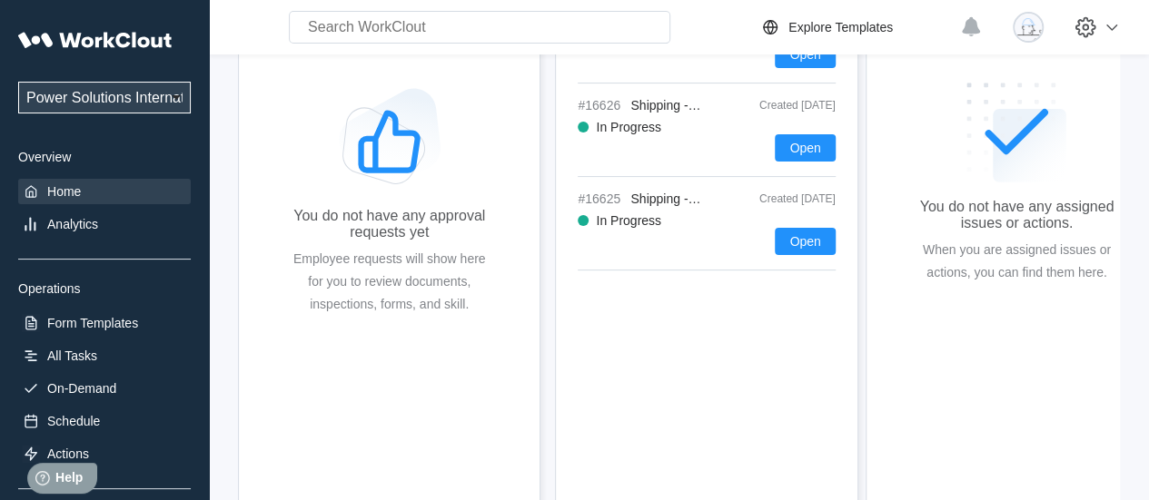
scroll to position [196, 0]
